Goal: Navigation & Orientation: Find specific page/section

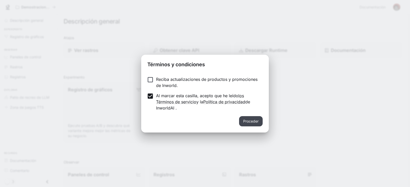
click at [250, 122] on font "Proceder" at bounding box center [250, 121] width 15 height 4
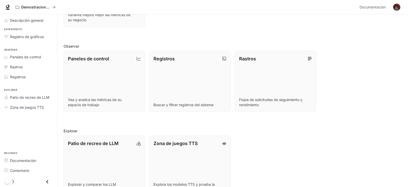
scroll to position [132, 0]
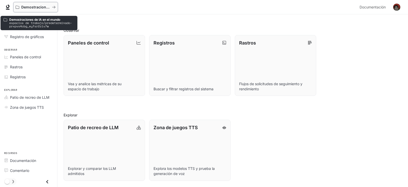
click at [54, 6] on icon "Todos los espacios de trabajo" at bounding box center [54, 7] width 4 height 4
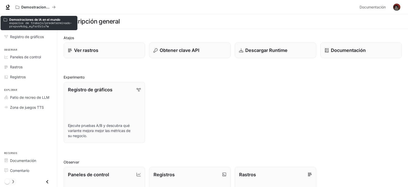
click at [37, 28] on font "espacios de trabajo/predeterminado-prxpvs4cbg_eyfsr2ziv7w" at bounding box center [40, 25] width 63 height 8
click at [46, 24] on font "espacios de trabajo/predeterminado-prxpvs4cbg_eyfsr2ziv7w" at bounding box center [40, 25] width 63 height 8
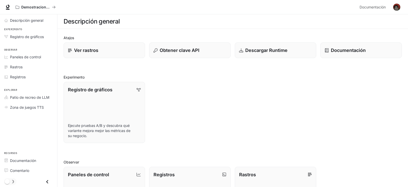
click at [84, 35] on h2 "Atajos" at bounding box center [233, 37] width 338 height 5
click at [139, 22] on div "Descripción general" at bounding box center [233, 21] width 338 height 10
